Goal: Task Accomplishment & Management: Use online tool/utility

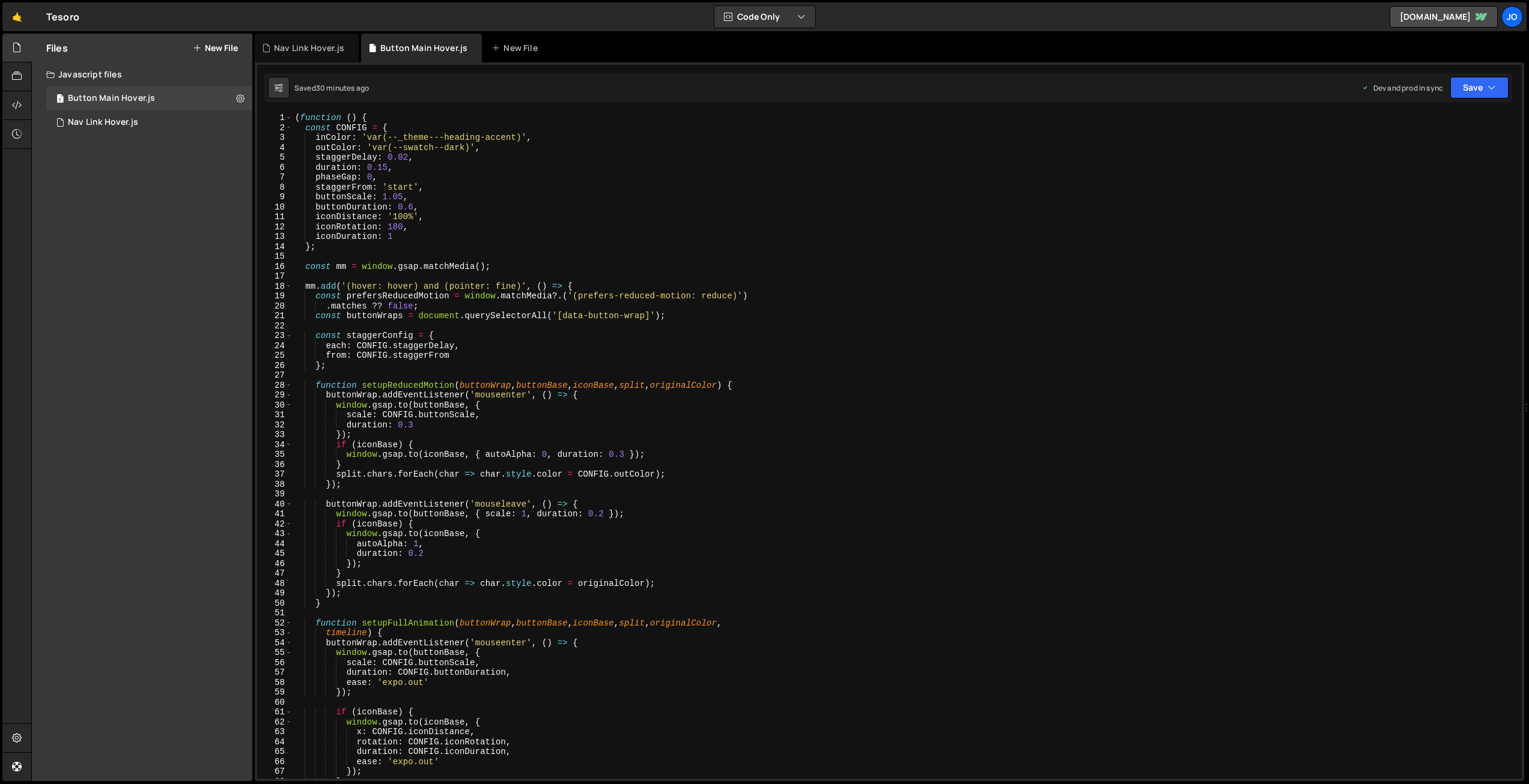
drag, startPoint x: 134, startPoint y: 121, endPoint x: 214, endPoint y: 155, distance: 86.9
click at [134, 121] on div "Nav Link Hover.js" at bounding box center [103, 122] width 70 height 11
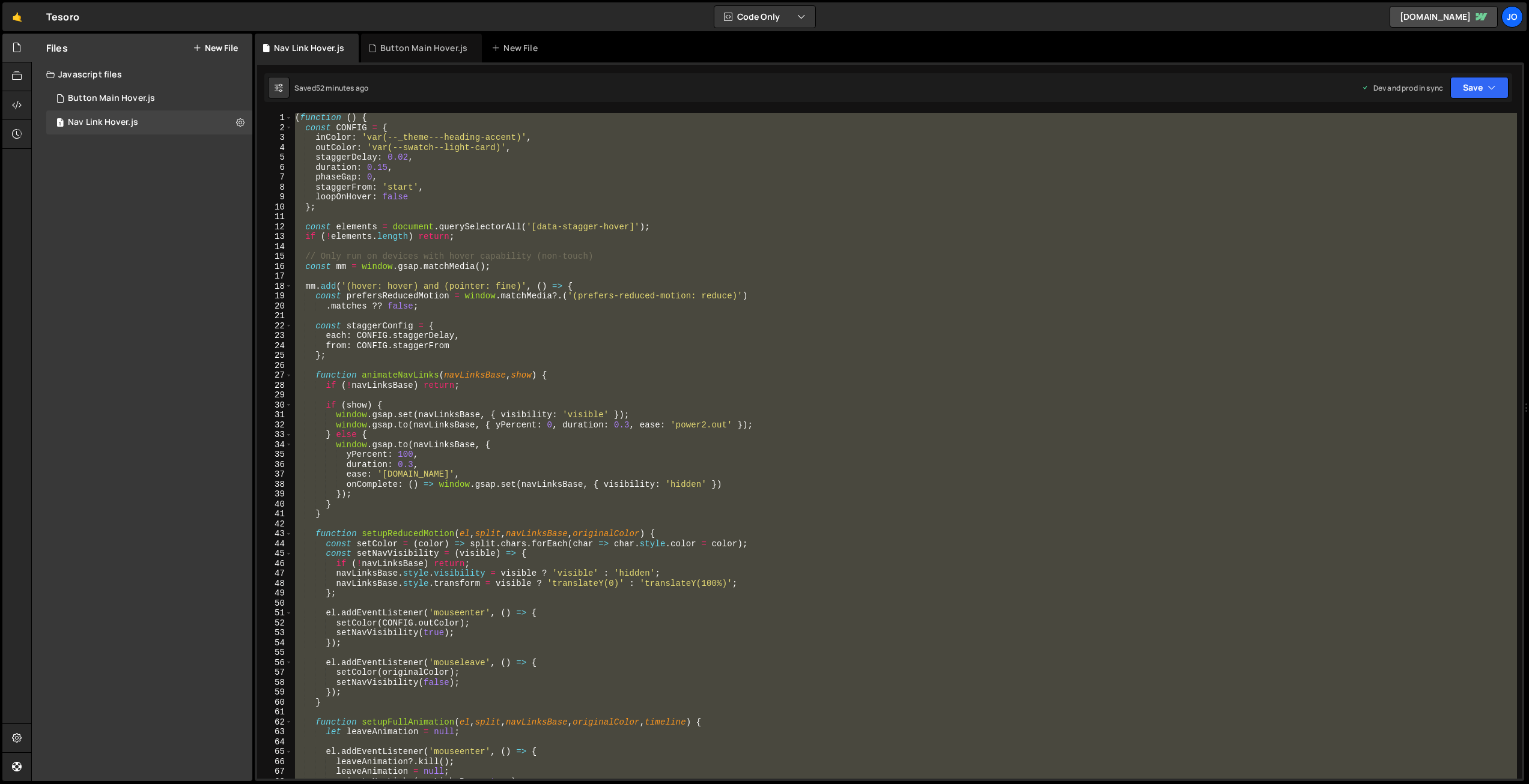
scroll to position [5047, 0]
click at [581, 271] on div "( function ( ) { const CONFIG = { inColor : 'var(--_theme---heading-accent)' , …" at bounding box center [905, 446] width 1225 height 666
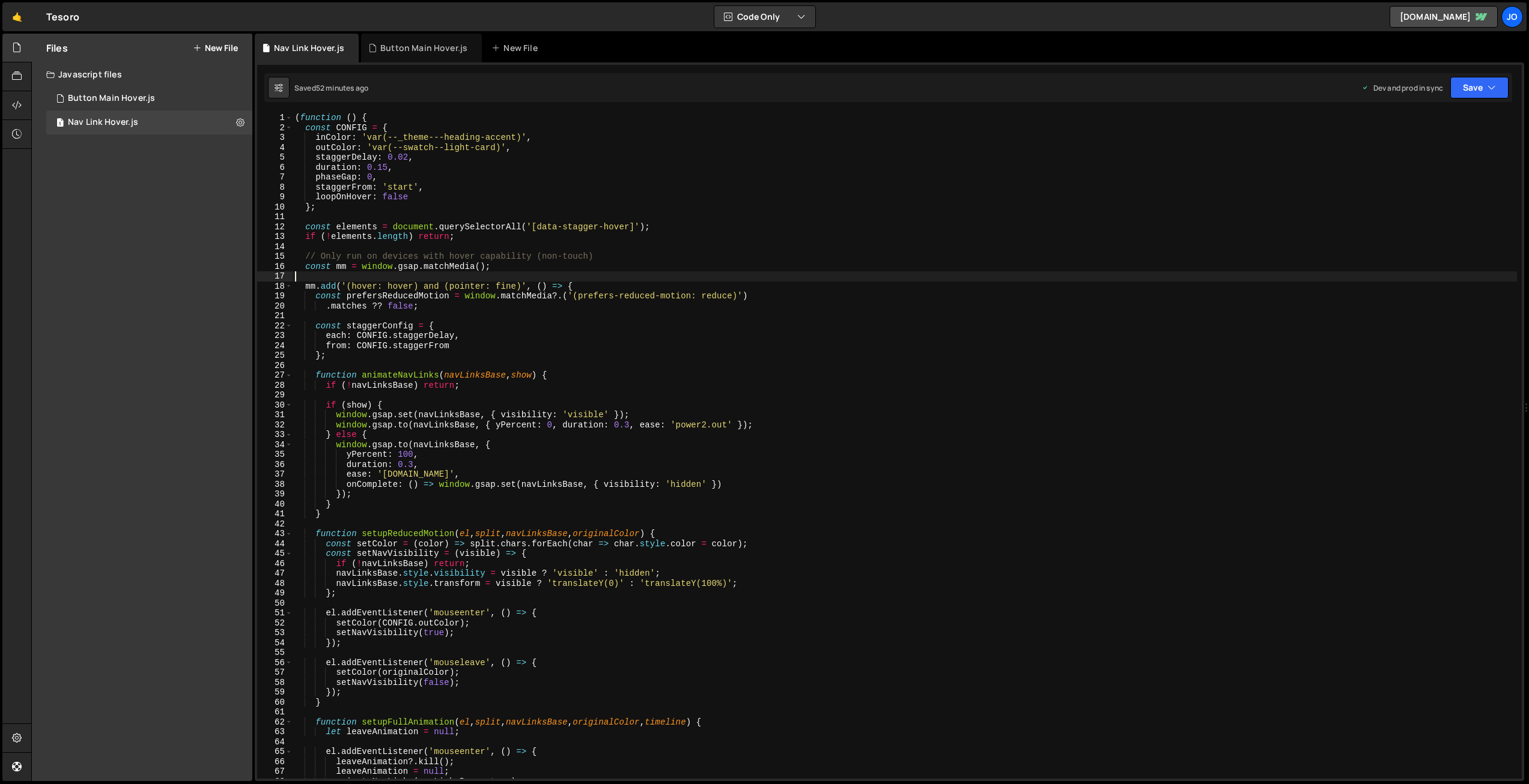
scroll to position [0, 0]
drag, startPoint x: 503, startPoint y: 147, endPoint x: 374, endPoint y: 148, distance: 129.0
click at [373, 148] on div "( function ( ) { const CONFIG = { inColor : 'var(--_theme---heading-accent)' , …" at bounding box center [905, 455] width 1225 height 686
paste textarea "_theme---nav--link-hover"
type textarea "outColor: 'var(--_theme---nav--link-hover)',"
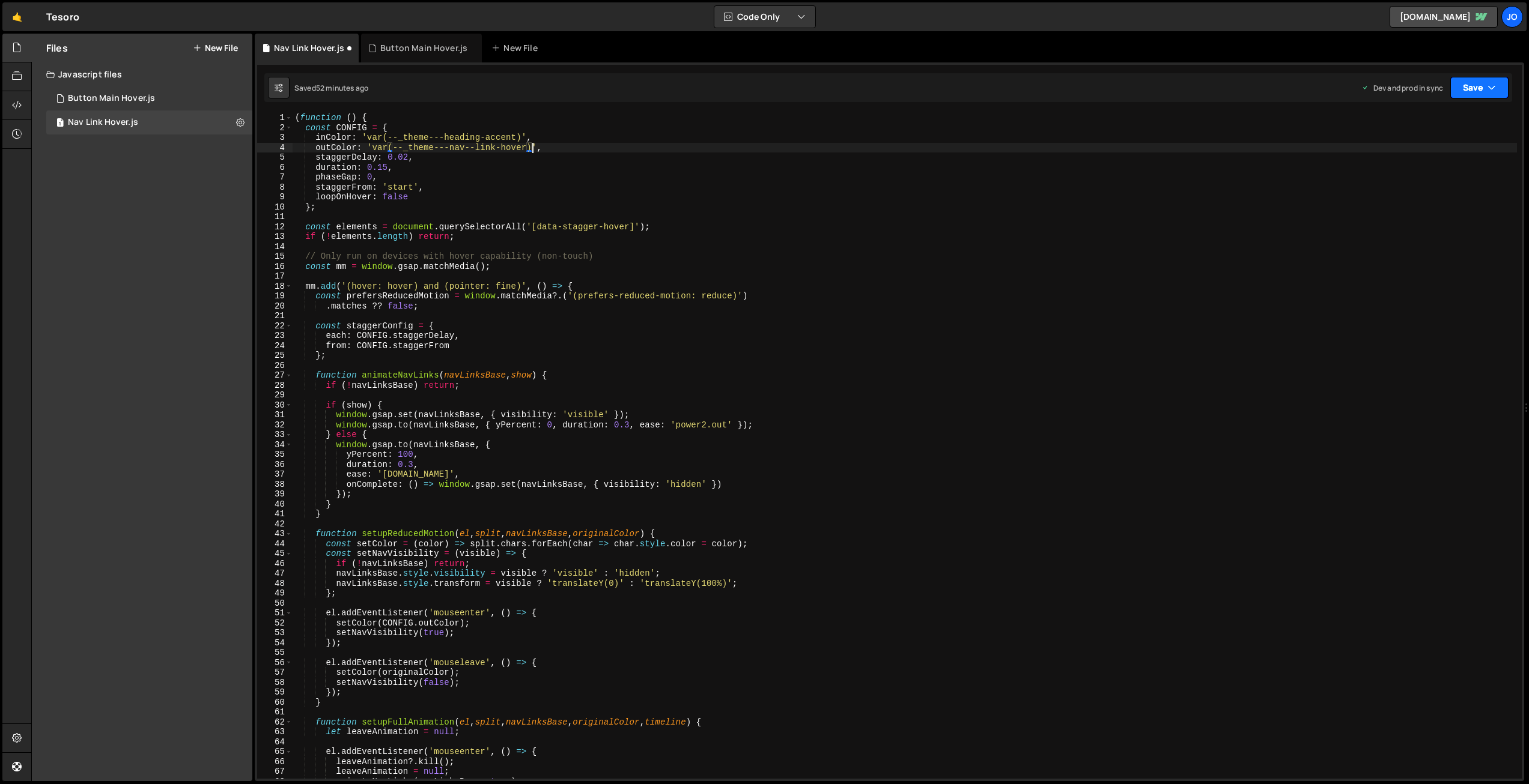
click at [1471, 92] on button "Save" at bounding box center [1479, 88] width 59 height 21
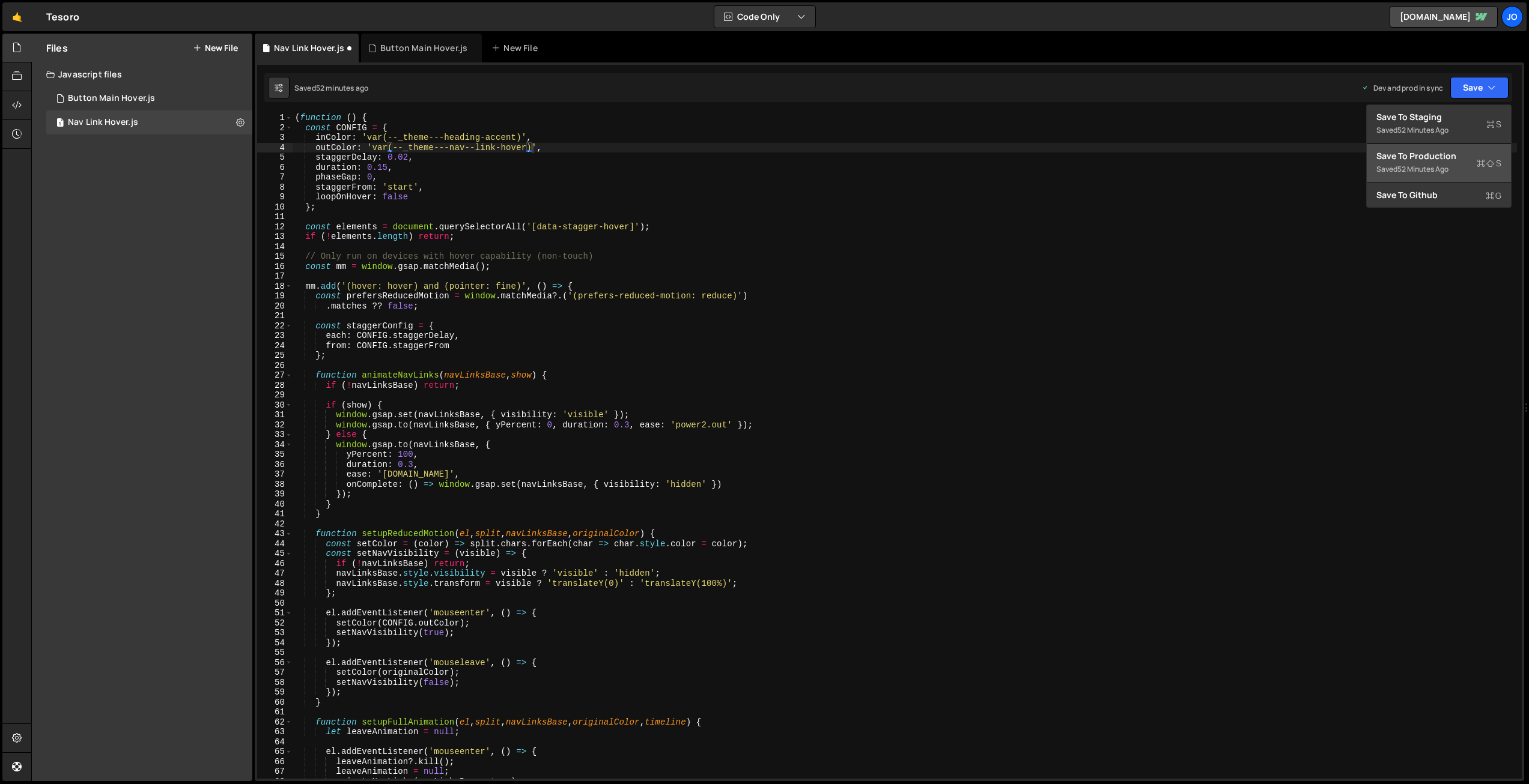
click at [1454, 158] on div "Save to Production S" at bounding box center [1439, 156] width 125 height 12
click at [131, 96] on div "Button Main Hover.js" at bounding box center [112, 98] width 87 height 11
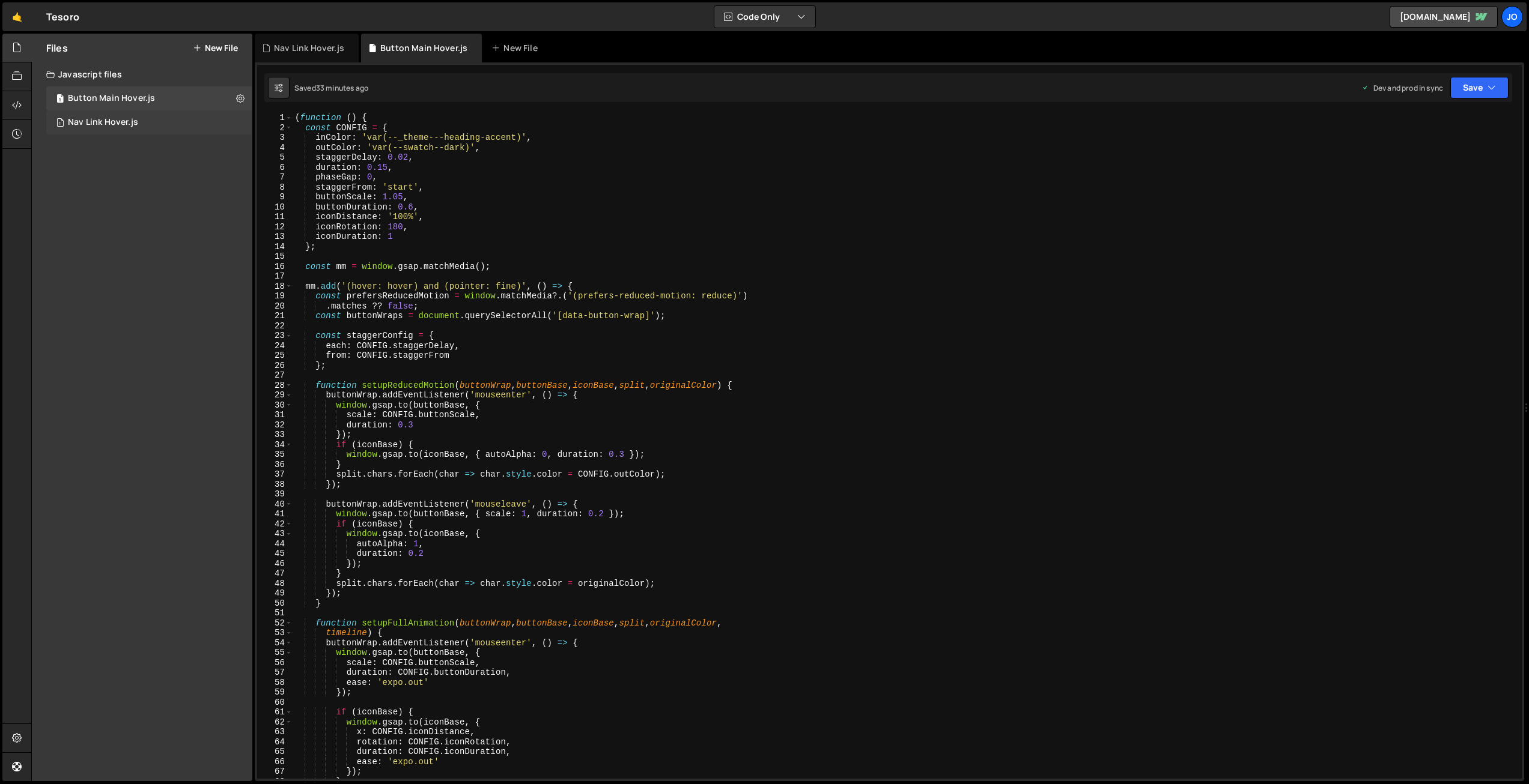
click at [114, 120] on div "Nav Link Hover.js" at bounding box center [103, 122] width 70 height 11
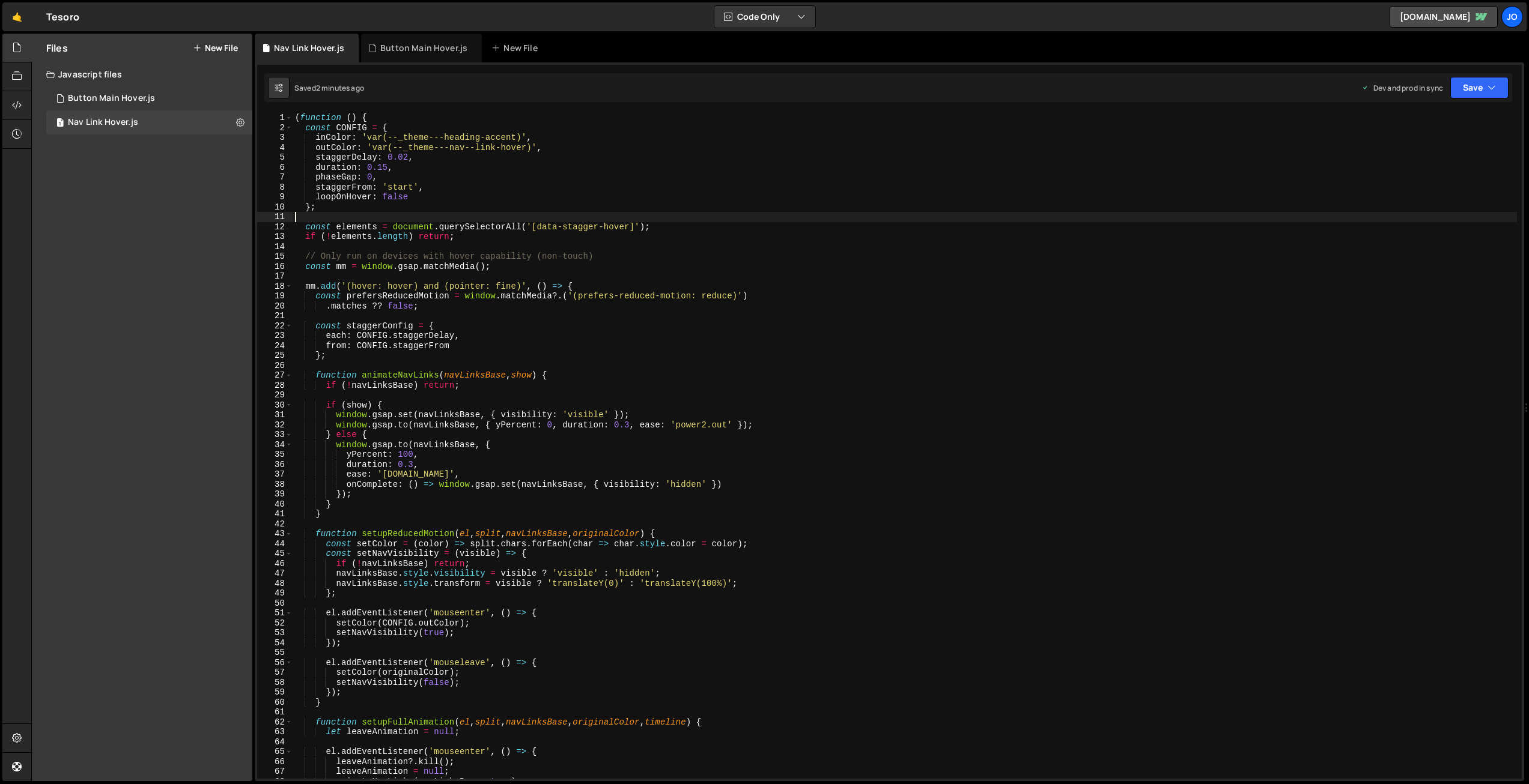
click at [413, 213] on div "( function ( ) { const CONFIG = { inColor : 'var(--_theme---heading-accent)' , …" at bounding box center [905, 455] width 1225 height 686
type textarea "})();"
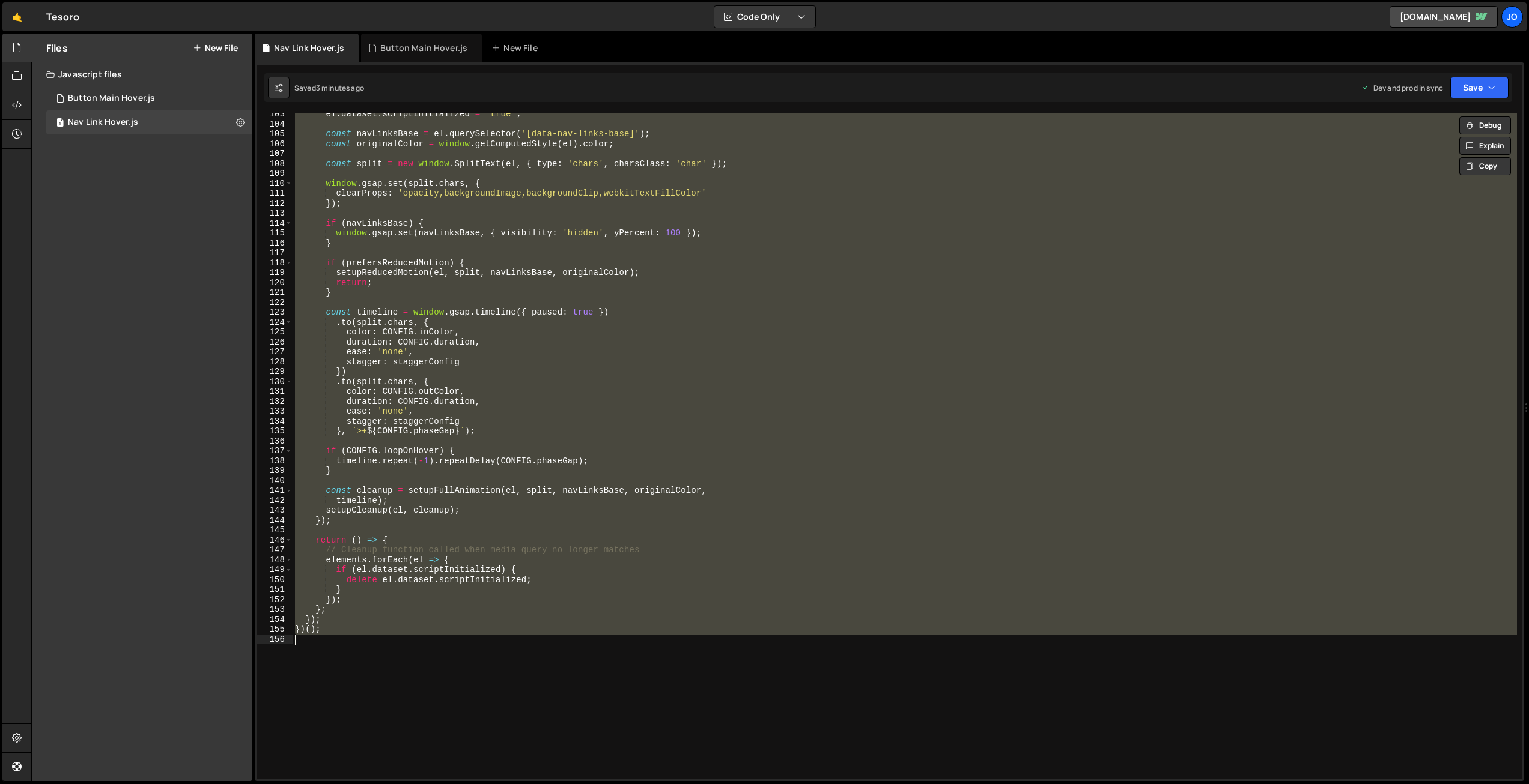
scroll to position [1013, 0]
click at [213, 47] on button "New File" at bounding box center [215, 48] width 45 height 10
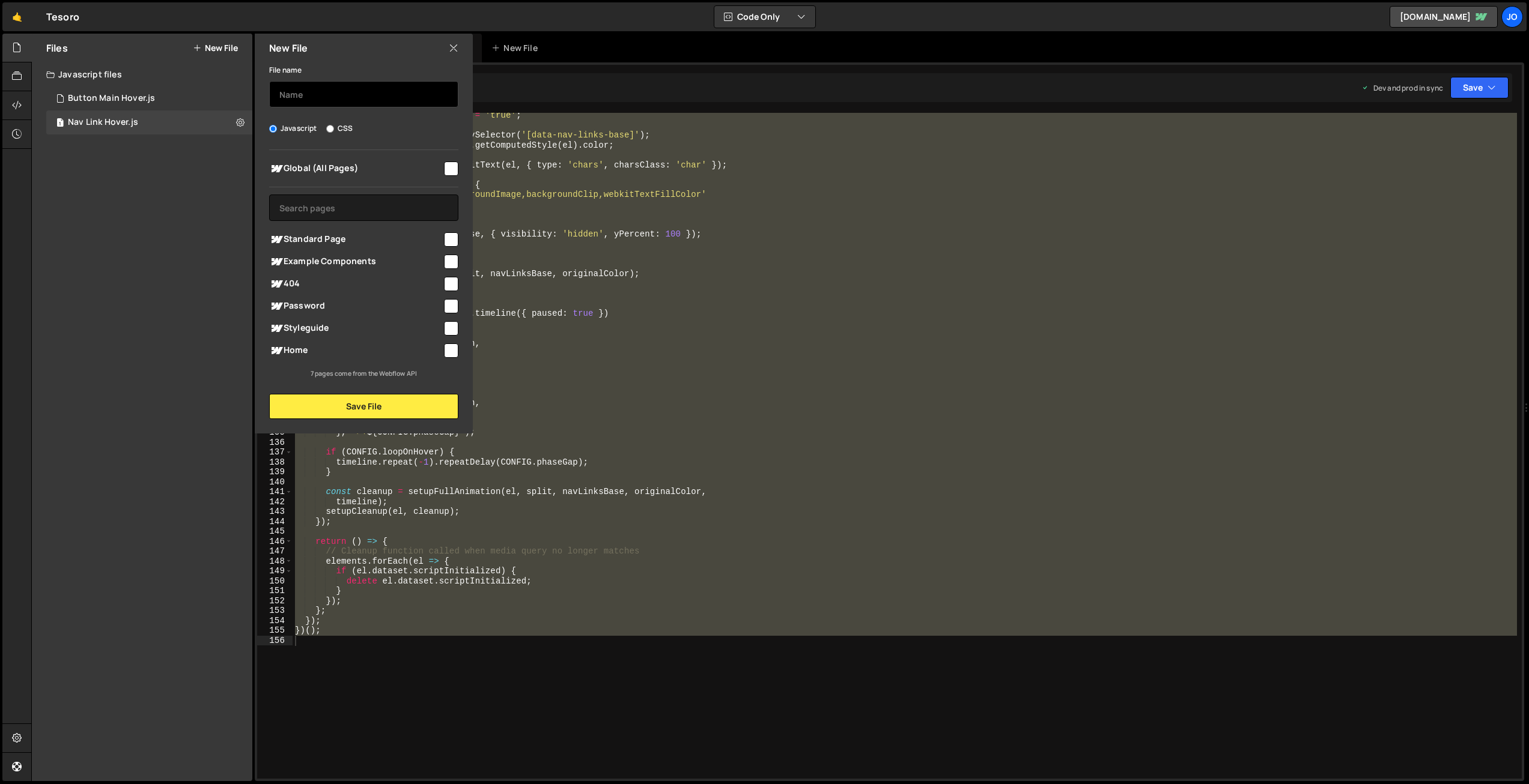
click at [316, 97] on input "text" at bounding box center [364, 95] width 190 height 27
type input "Nav CTA Hover"
click at [454, 169] on input "checkbox" at bounding box center [451, 168] width 14 height 14
checkbox input "true"
click at [356, 405] on button "Save File" at bounding box center [364, 407] width 190 height 25
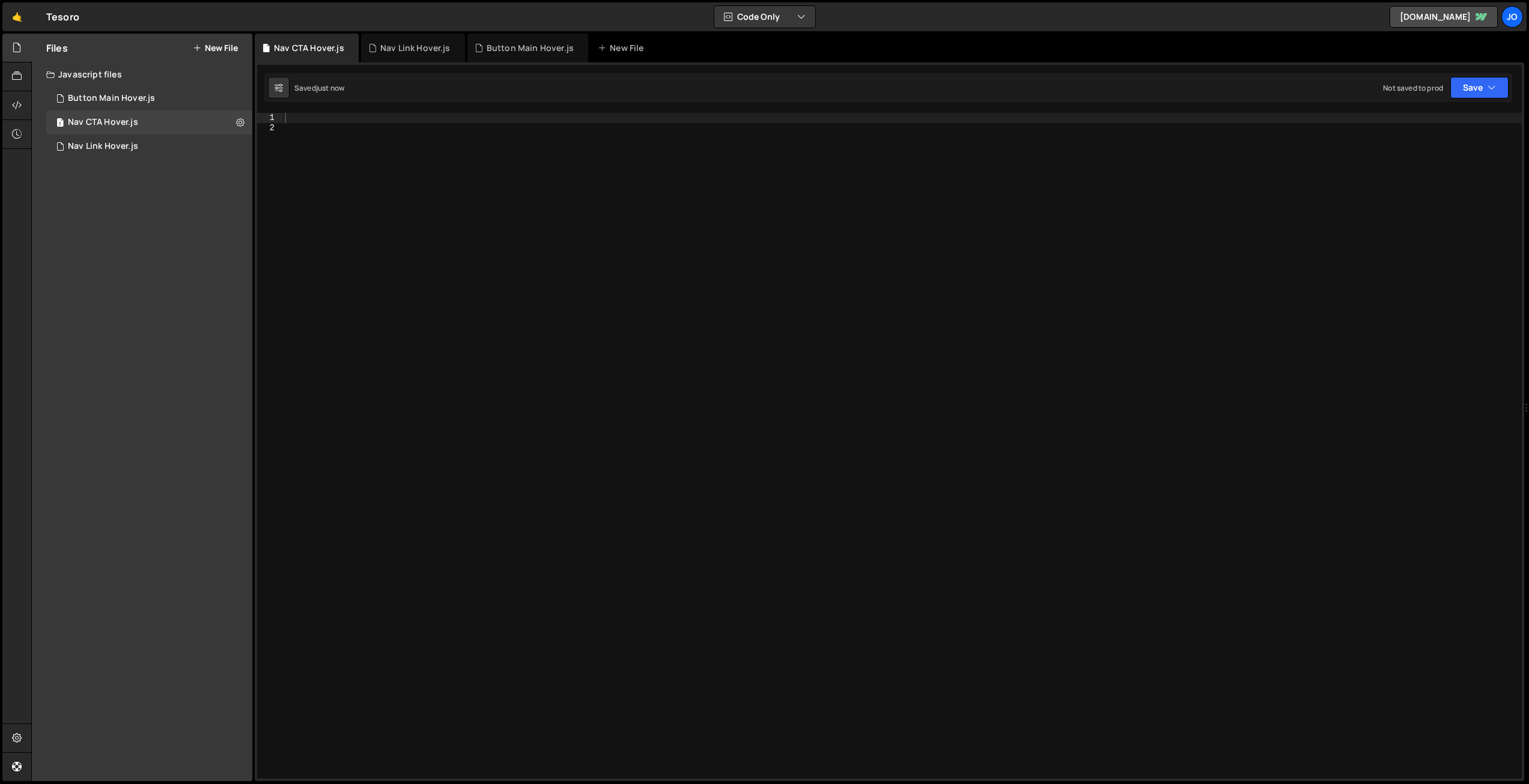
scroll to position [0, 0]
click at [306, 120] on div at bounding box center [902, 455] width 1240 height 686
click at [614, 234] on div at bounding box center [902, 455] width 1240 height 686
click at [374, 117] on div at bounding box center [902, 455] width 1240 height 686
paste textarea "})();"
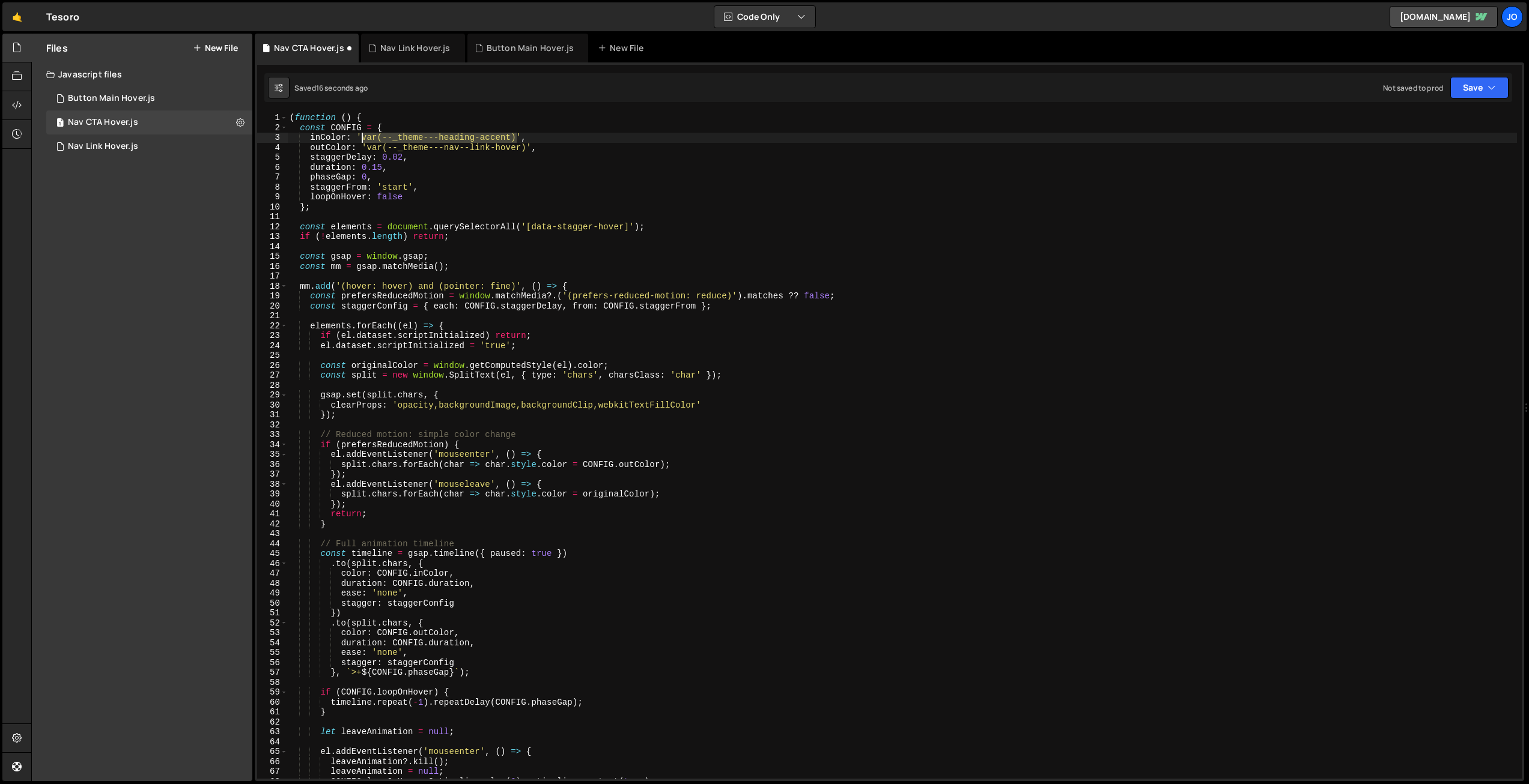
drag, startPoint x: 516, startPoint y: 136, endPoint x: 364, endPoint y: 136, distance: 152.0
click at [364, 136] on div "( function ( ) { const CONFIG = { inColor : 'var(--_theme---heading-accent)' , …" at bounding box center [902, 455] width 1230 height 686
drag, startPoint x: 526, startPoint y: 145, endPoint x: 369, endPoint y: 146, distance: 157.0
click at [368, 146] on div "( function ( ) { const CONFIG = { inColor : 'var(--_theme---heading-accent)' , …" at bounding box center [902, 455] width 1230 height 686
paste textarea "swatch--dark-base"
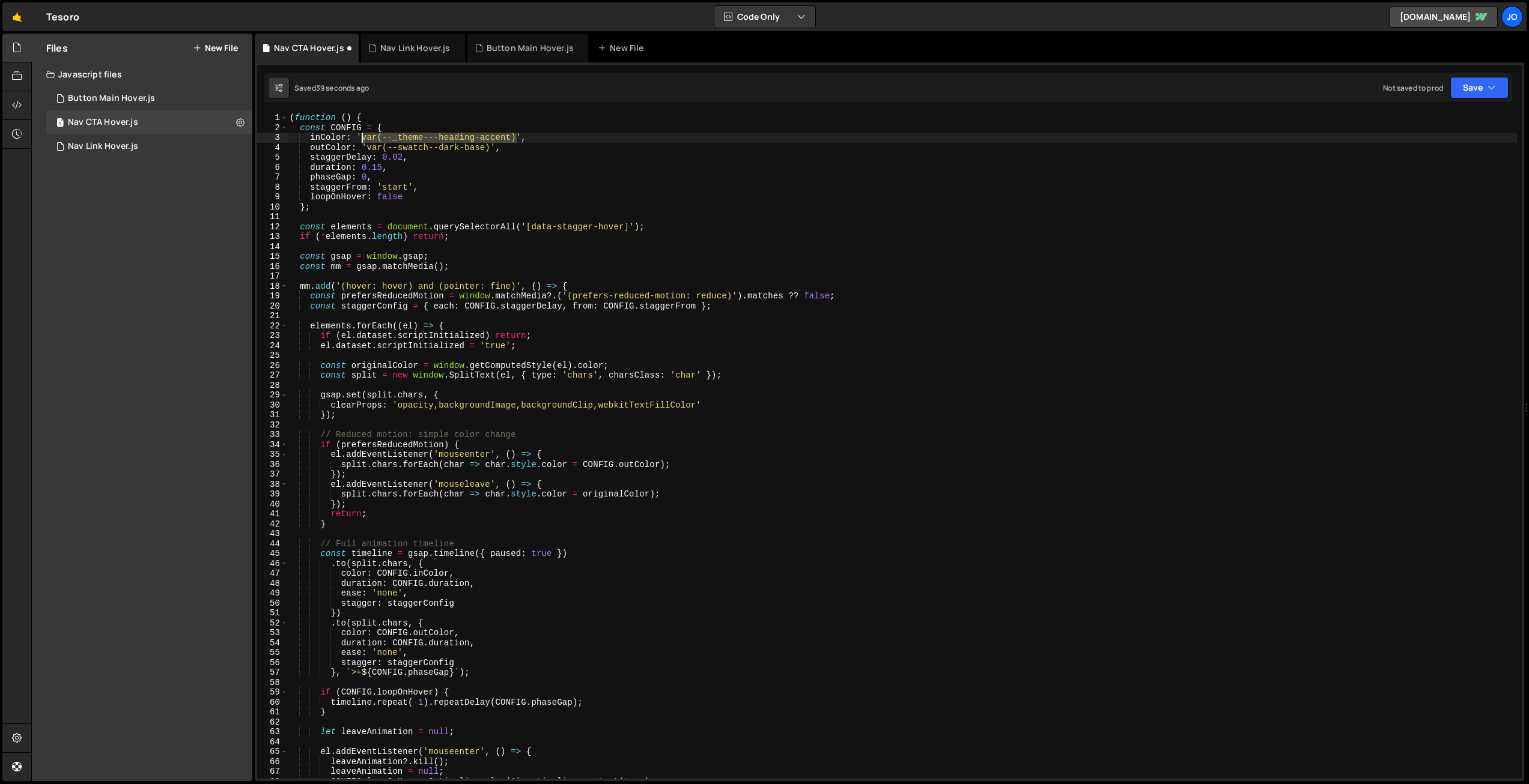
drag, startPoint x: 518, startPoint y: 137, endPoint x: 372, endPoint y: 144, distance: 146.2
click at [363, 135] on div "( function ( ) { const CONFIG = { inColor : 'var(--_theme---heading-accent)' , …" at bounding box center [902, 455] width 1230 height 686
paste textarea "swatch--dark-base"
drag, startPoint x: 443, startPoint y: 137, endPoint x: 435, endPoint y: 136, distance: 8.1
click at [435, 137] on div "( function ( ) { const CONFIG = { inColor : 'var(--swatch--dark-base)' , outCol…" at bounding box center [902, 455] width 1230 height 686
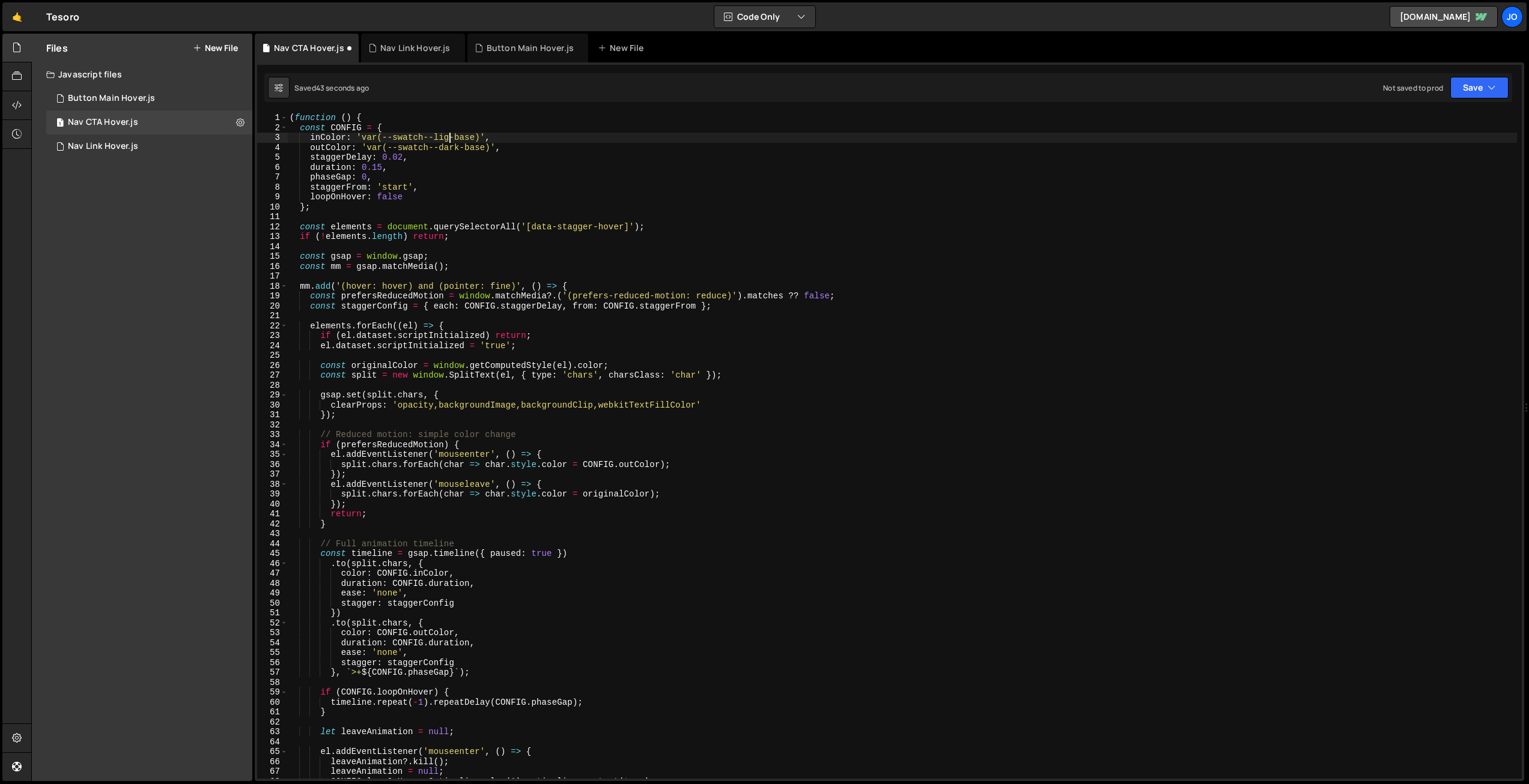
scroll to position [0, 12]
click at [589, 226] on div "( function ( ) { const CONFIG = { inColor : 'var(--swatch--light-base)' , outCo…" at bounding box center [902, 455] width 1230 height 686
click at [625, 224] on div "( function ( ) { const CONFIG = { inColor : 'var(--swatch--light-base)' , outCo…" at bounding box center [902, 455] width 1230 height 686
drag, startPoint x: 615, startPoint y: 226, endPoint x: 538, endPoint y: 227, distance: 77.0
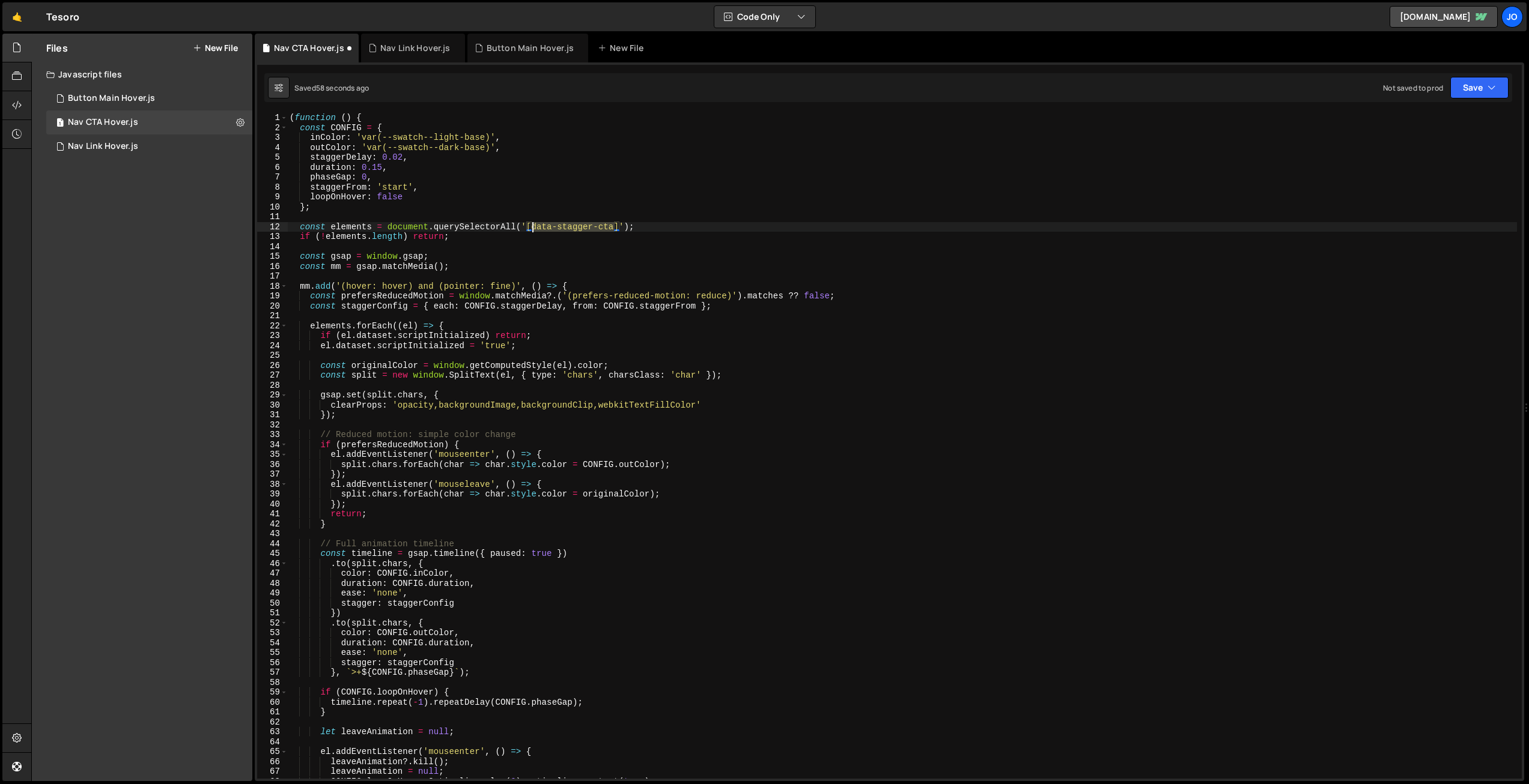
click at [534, 225] on div "( function ( ) { const CONFIG = { inColor : 'var(--swatch--light-base)' , outCo…" at bounding box center [902, 455] width 1230 height 686
click at [613, 303] on div "( function ( ) { const CONFIG = { inColor : 'var(--swatch--light-base)' , outCo…" at bounding box center [902, 455] width 1230 height 686
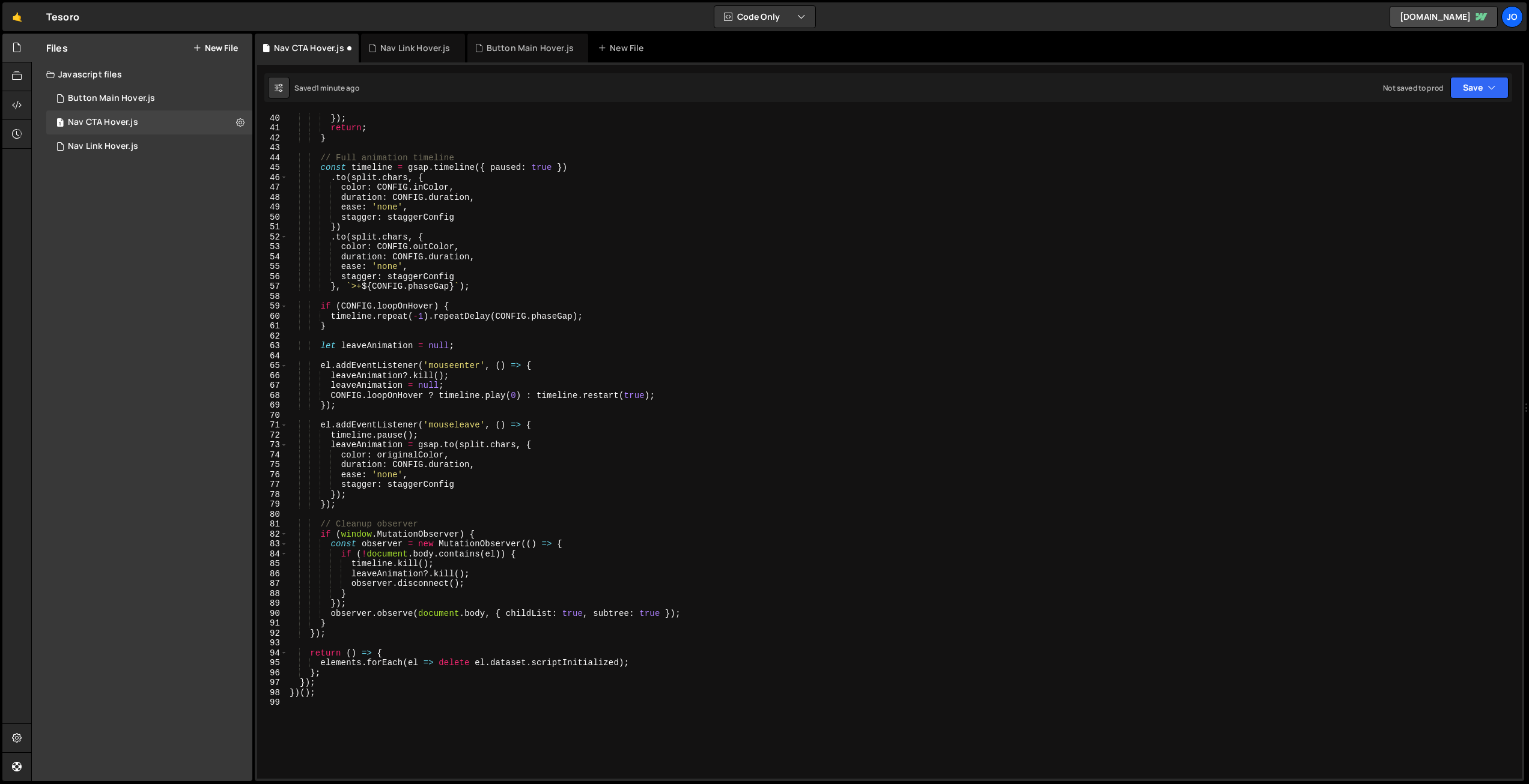
scroll to position [386, 0]
type textarea "const staggerConfig = { each: CONFIG.staggerDelay, from: CONFIG.staggerFrom };"
drag, startPoint x: 1492, startPoint y: 87, endPoint x: 1470, endPoint y: 107, distance: 29.7
click at [1492, 87] on icon "button" at bounding box center [1492, 88] width 8 height 12
click at [1438, 162] on div "Not saved to prod" at bounding box center [1439, 169] width 125 height 14
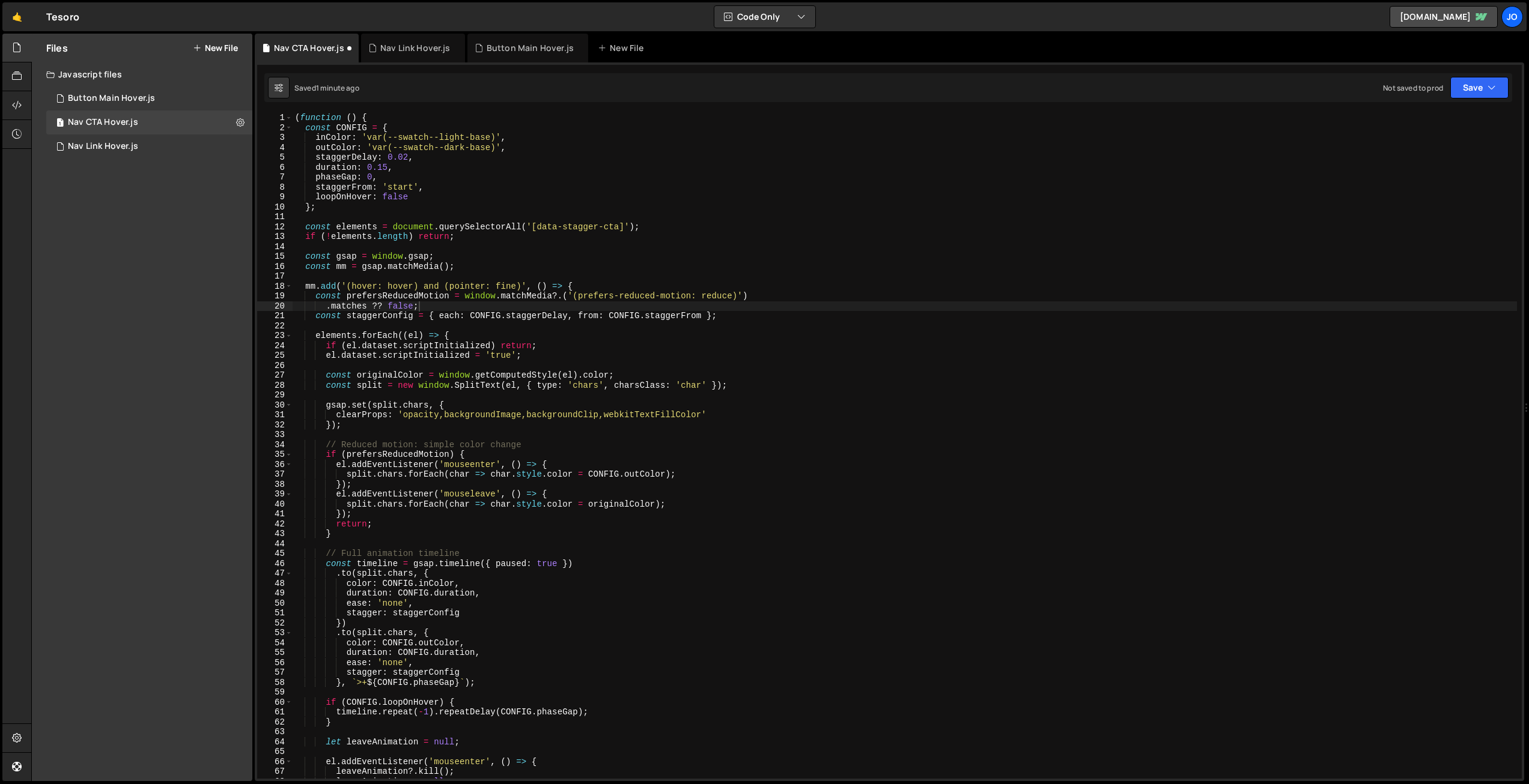
scroll to position [0, 0]
click at [596, 397] on div "( function ( ) { const CONFIG = { inColor : 'var(--swatch--light-base)' , outCo…" at bounding box center [905, 455] width 1225 height 686
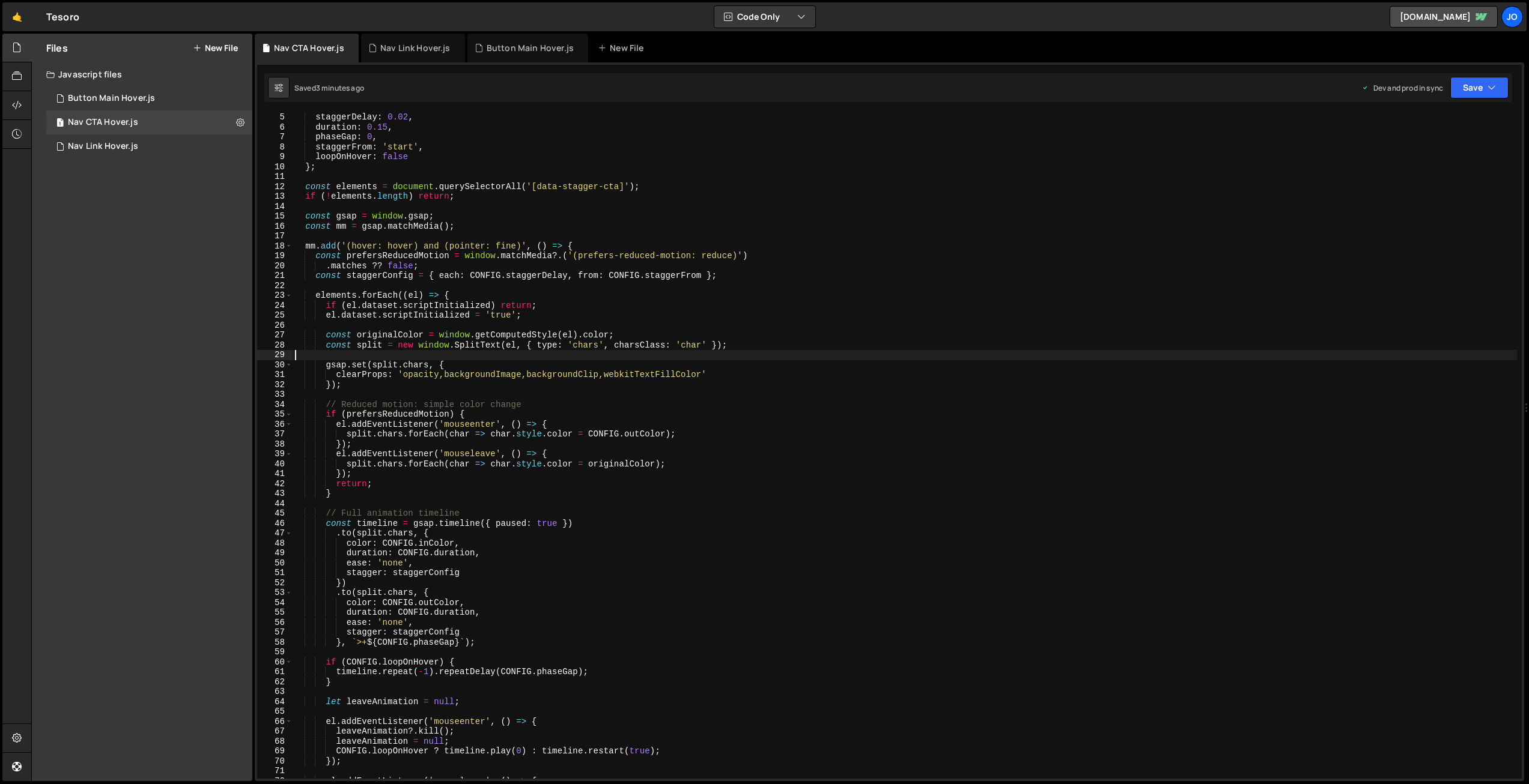
scroll to position [40, 0]
type textarea "})();"
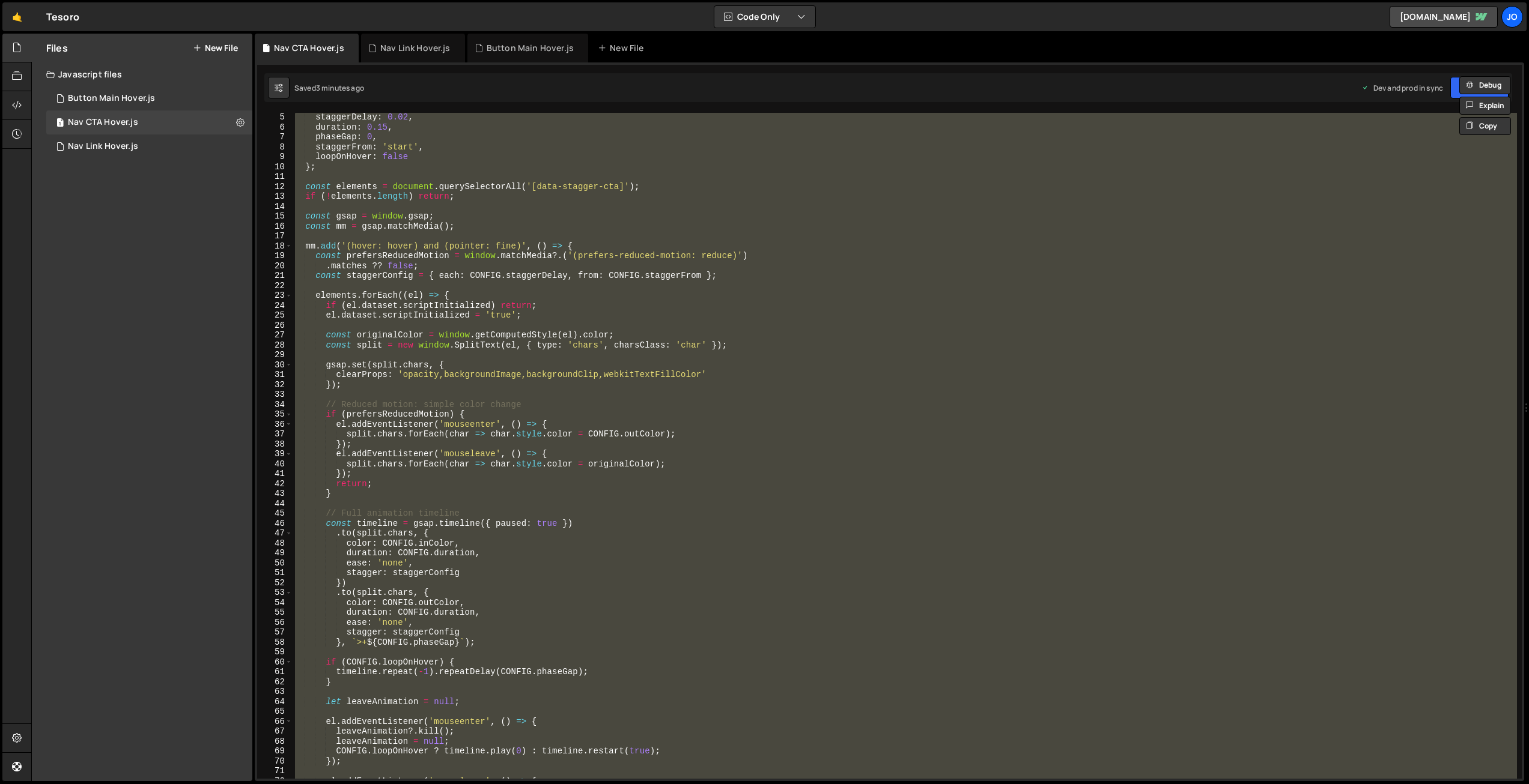
click at [605, 398] on div "staggerDelay : 0.02 , duration : 0.15 , phaseGap : 0 , staggerFrom : 'start' , …" at bounding box center [905, 446] width 1225 height 666
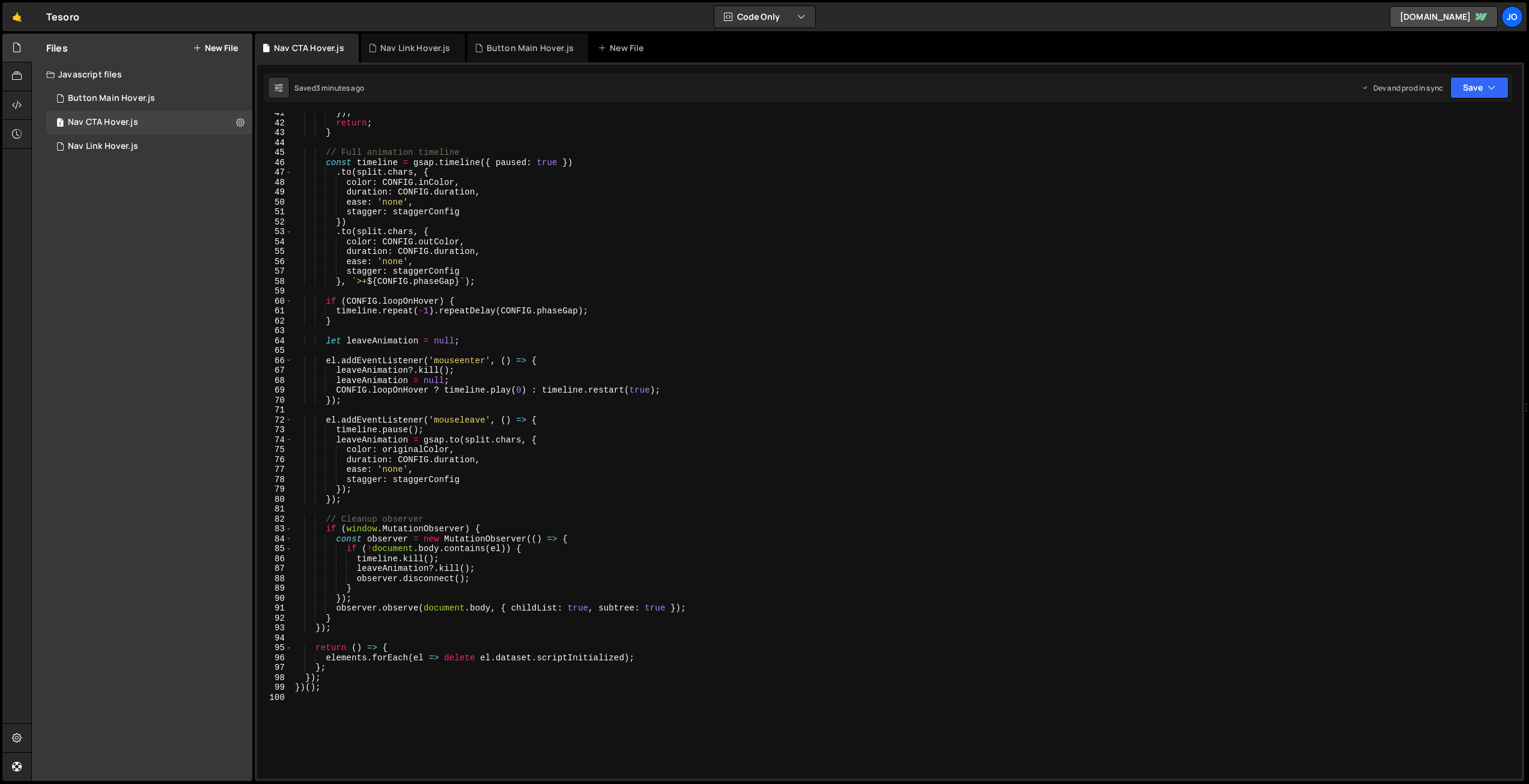
scroll to position [401, 0]
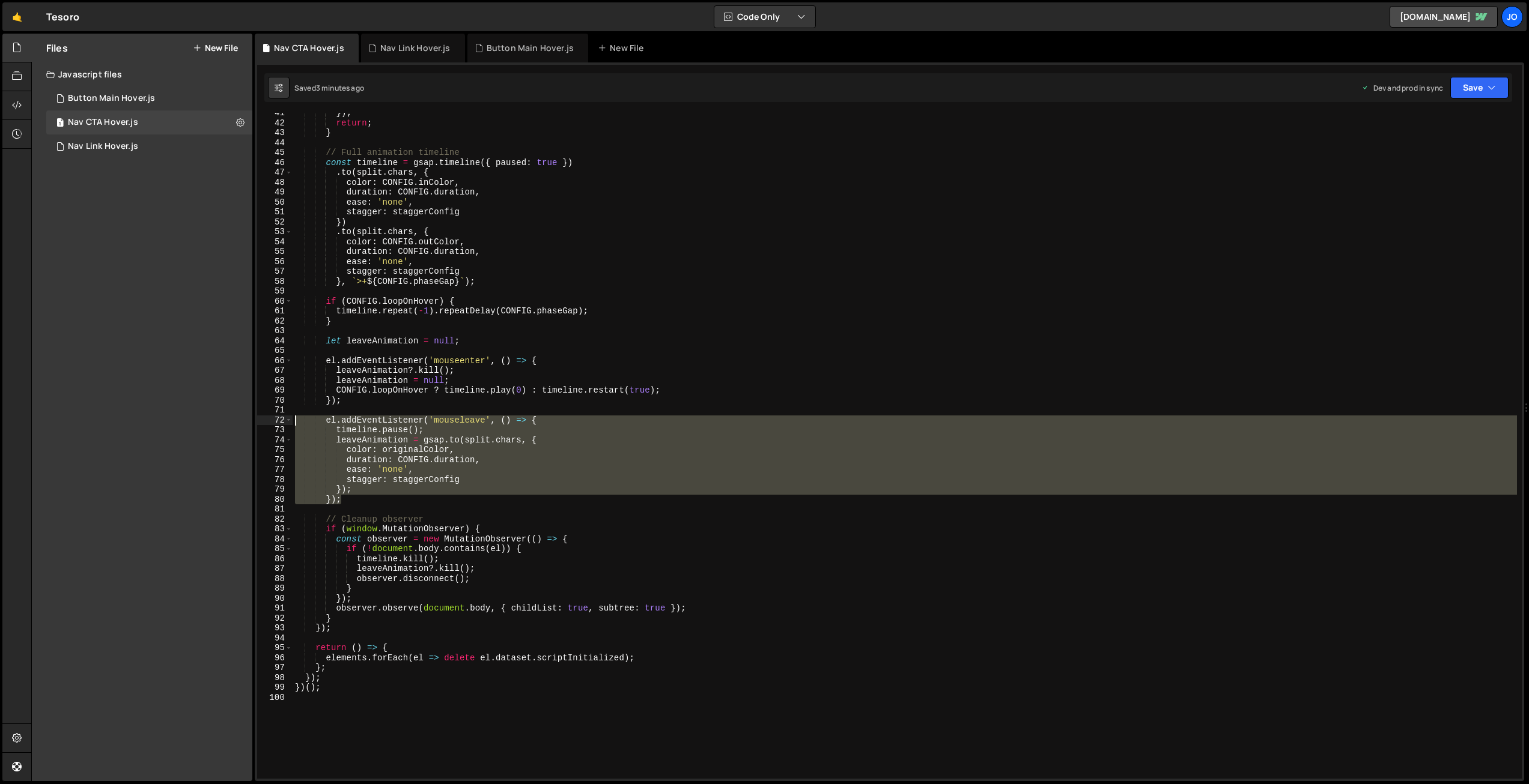
drag, startPoint x: 352, startPoint y: 501, endPoint x: 279, endPoint y: 421, distance: 108.3
click at [279, 421] on div "41 42 43 44 45 46 47 48 49 50 51 52 53 54 55 56 57 58 59 60 61 62 63 64 65 66 6…" at bounding box center [889, 446] width 1265 height 666
type textarea "el.addEventListener('mouseleave', () => { timeline.pause();"
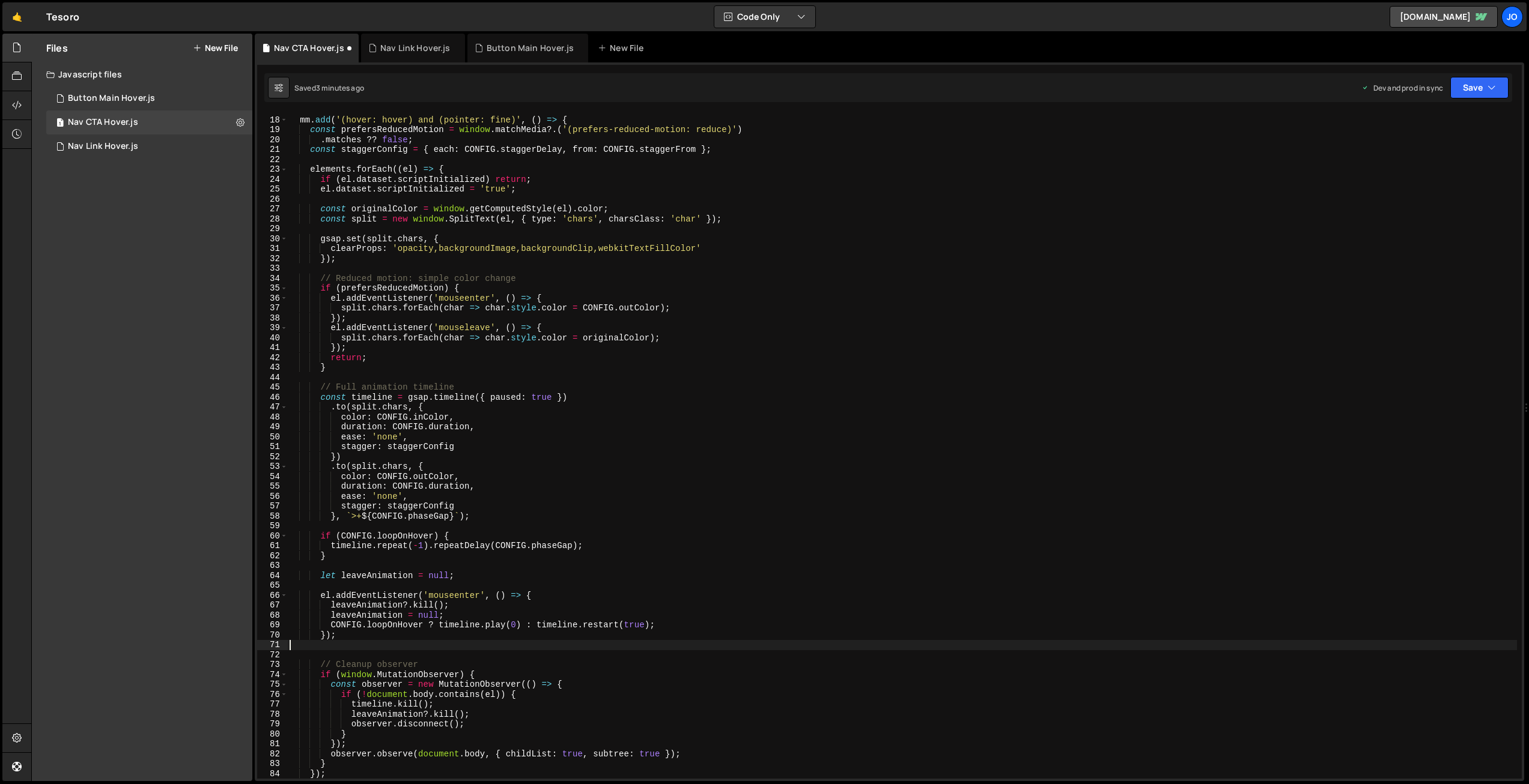
scroll to position [166, 0]
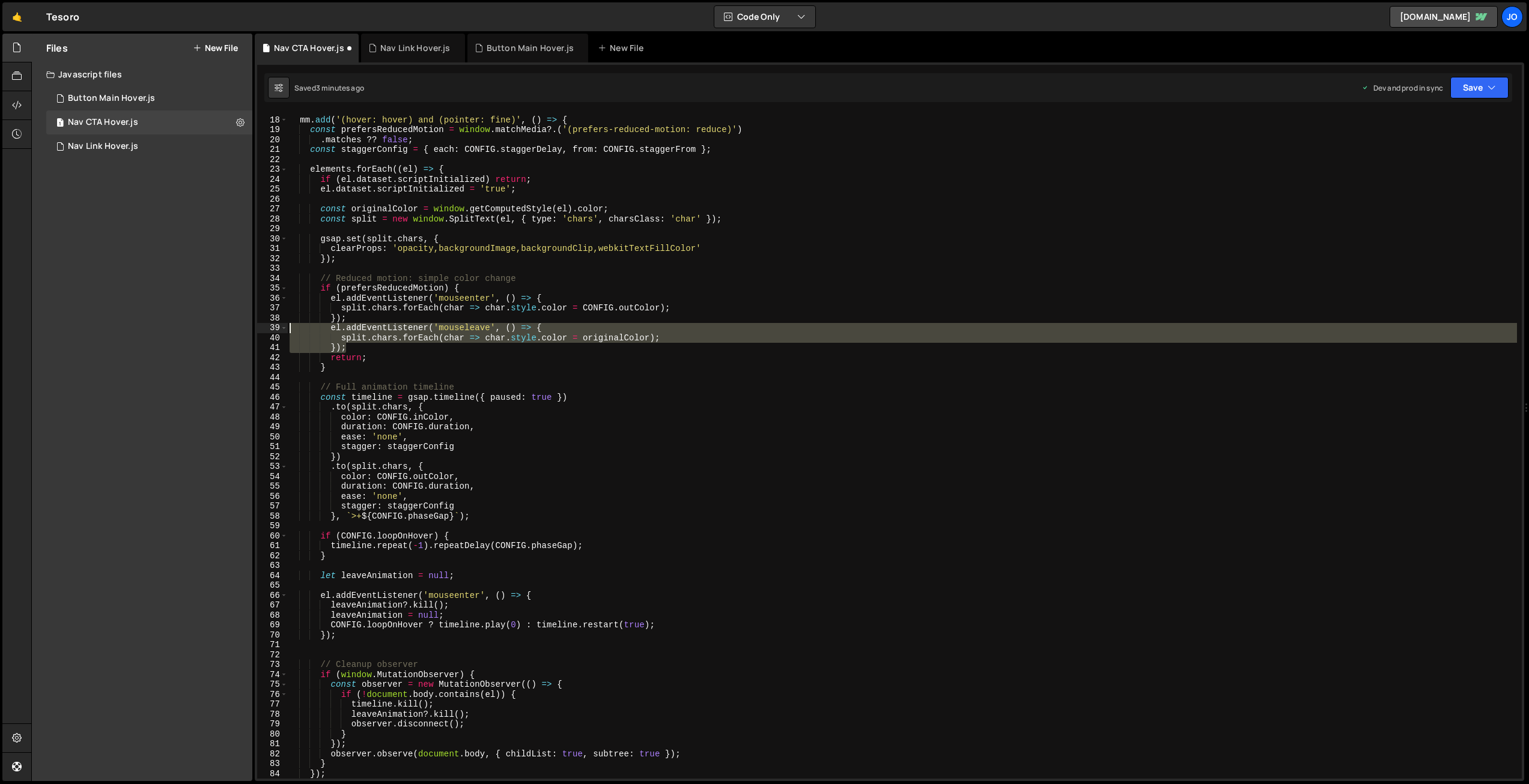
drag, startPoint x: 303, startPoint y: 339, endPoint x: 247, endPoint y: 323, distance: 58.2
click at [247, 323] on div "Files New File Javascript files 1 Button Main Hover.js 0 1 Nav CTA Hover.js 0 1…" at bounding box center [780, 408] width 1498 height 749
type textarea "el.addEventListener('mouseleave', () => { split.chars.forEach(char => char.styl…"
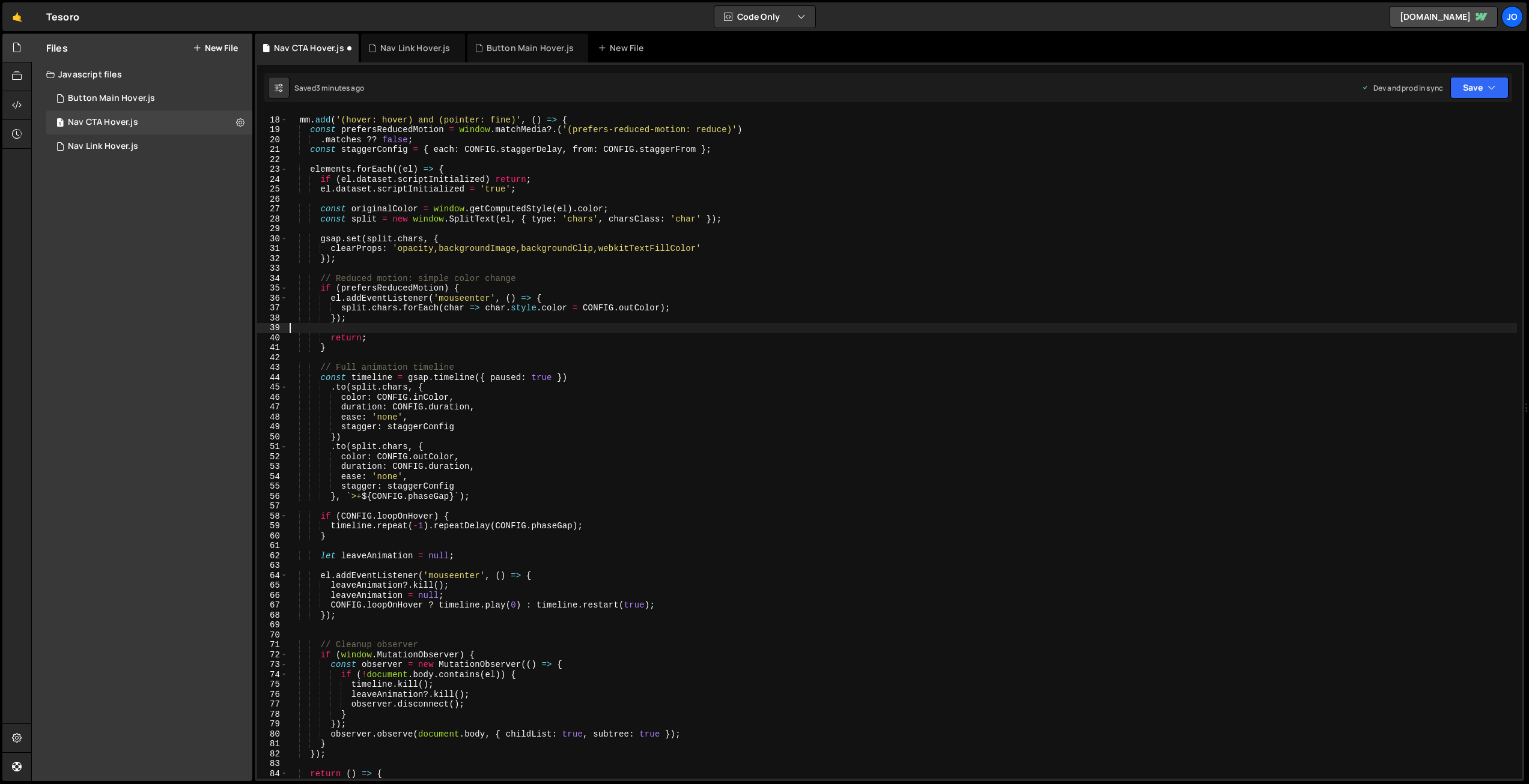
type textarea "});"
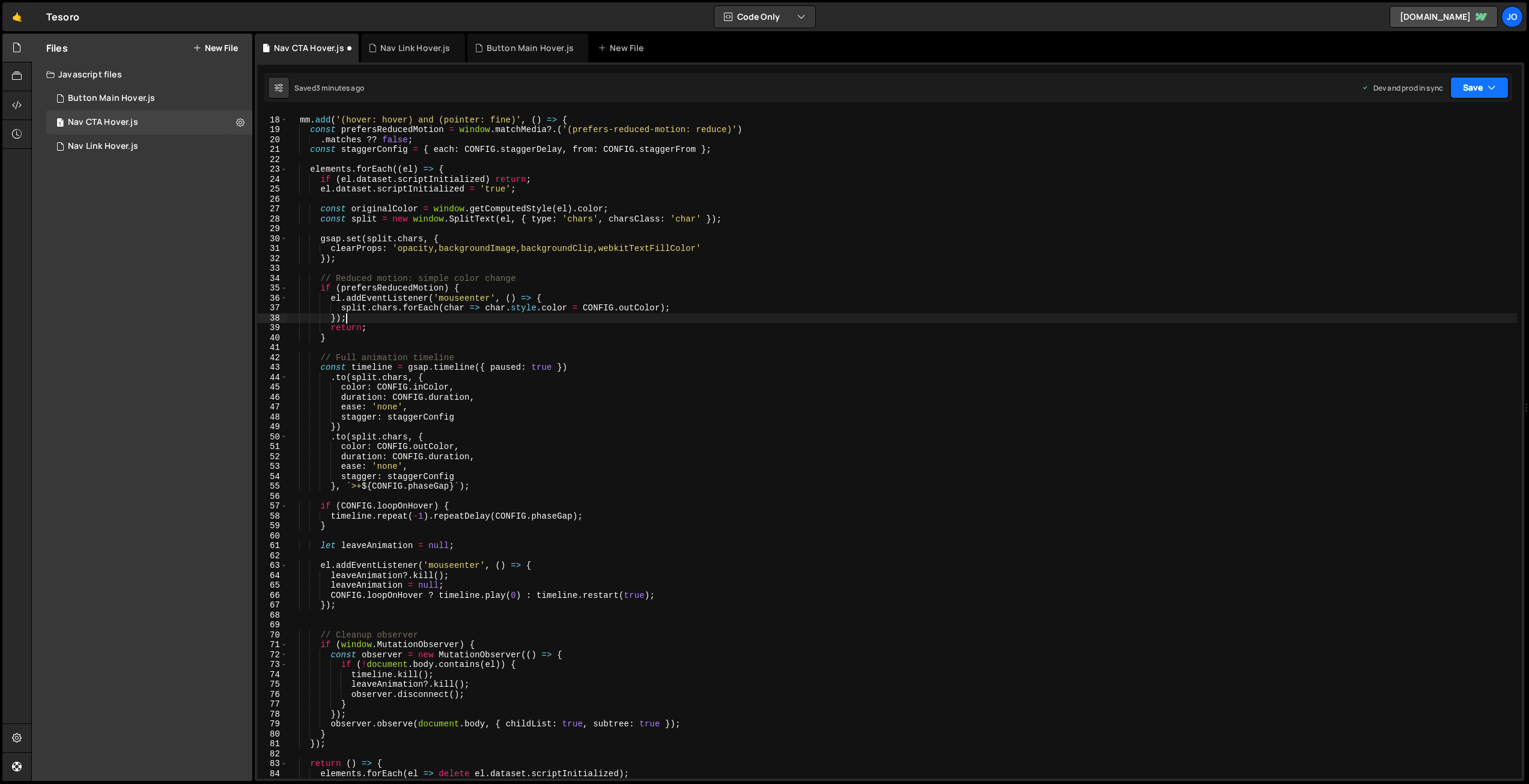
click at [1470, 90] on button "Save" at bounding box center [1479, 88] width 59 height 21
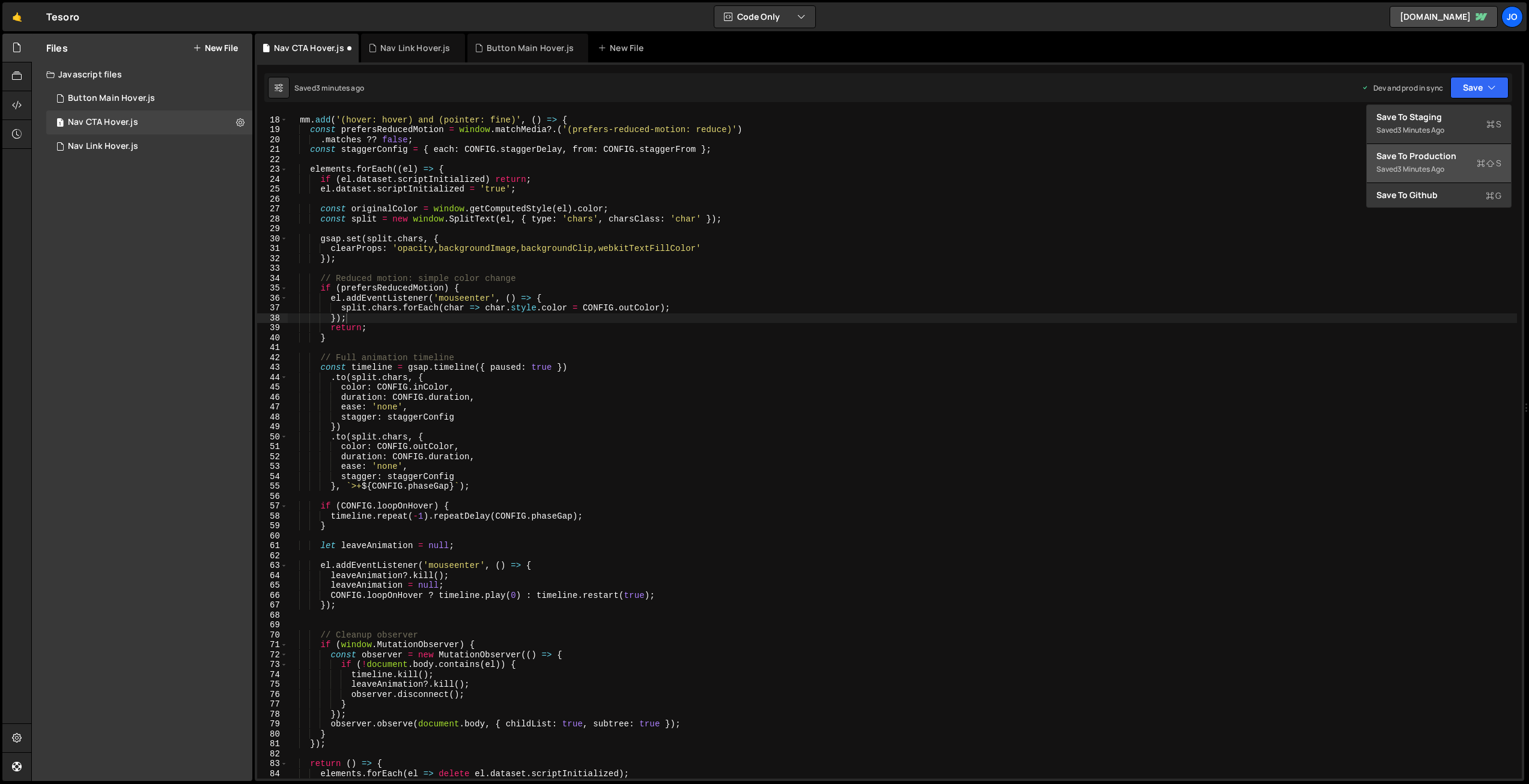
click at [1450, 165] on div "Saved 3 minutes ago" at bounding box center [1439, 169] width 125 height 14
